Goal: Task Accomplishment & Management: Manage account settings

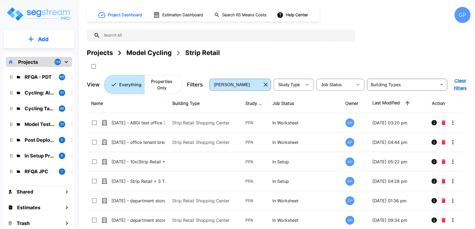
click at [468, 16] on div "GP" at bounding box center [462, 15] width 16 height 16
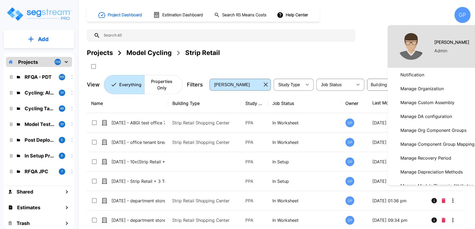
scroll to position [89, 0]
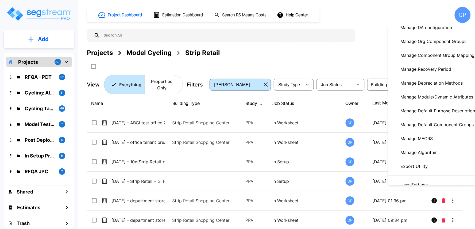
click at [433, 98] on p "Manage Module/Dynamic Attributes" at bounding box center [436, 97] width 77 height 11
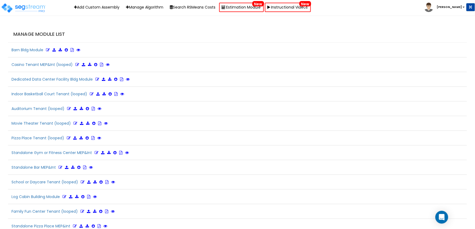
click at [314, 36] on h4 "Manage Module List" at bounding box center [238, 34] width 451 height 5
click at [74, 123] on icon at bounding box center [75, 124] width 4 height 4
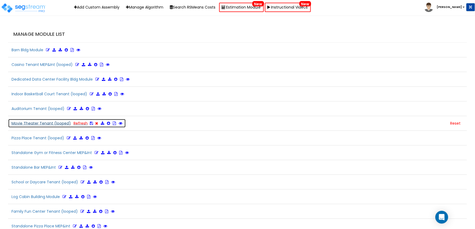
click at [56, 122] on button "Movie Theater Tenant (looped) Refresh" at bounding box center [67, 123] width 118 height 9
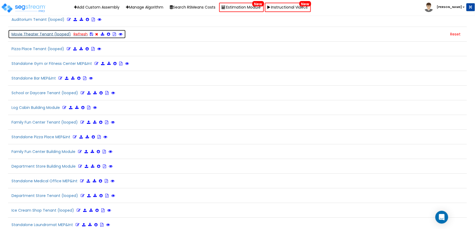
scroll to position [89, 0]
click at [44, 35] on button "Movie Theater Tenant (looped) Refresh" at bounding box center [67, 34] width 118 height 9
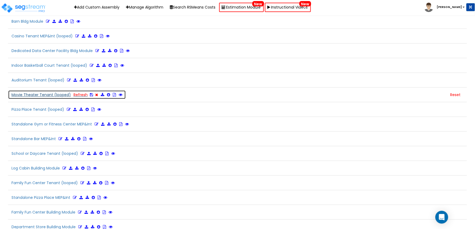
scroll to position [0, 0]
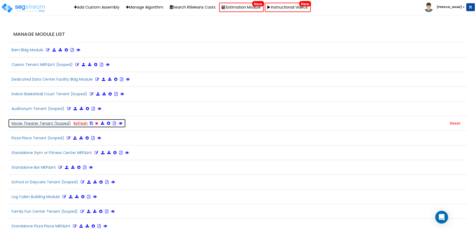
click at [95, 123] on icon at bounding box center [96, 124] width 3 height 4
click at [74, 124] on icon at bounding box center [75, 124] width 4 height 4
click at [54, 121] on button "Movie Theater Tenant (looped) Refresh" at bounding box center [67, 123] width 118 height 9
click at [95, 123] on icon at bounding box center [96, 124] width 3 height 4
click at [74, 122] on icon at bounding box center [75, 124] width 4 height 4
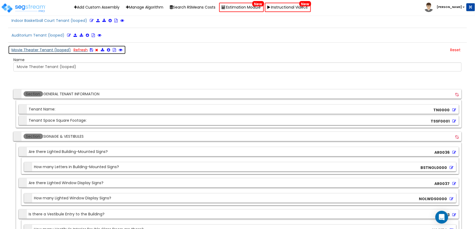
scroll to position [59, 0]
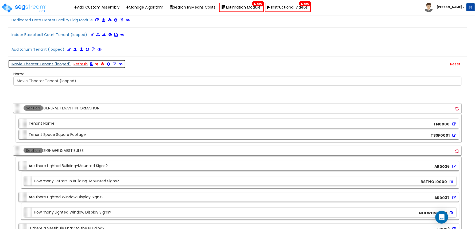
click at [101, 63] on icon at bounding box center [102, 64] width 3 height 4
